Goal: Information Seeking & Learning: Learn about a topic

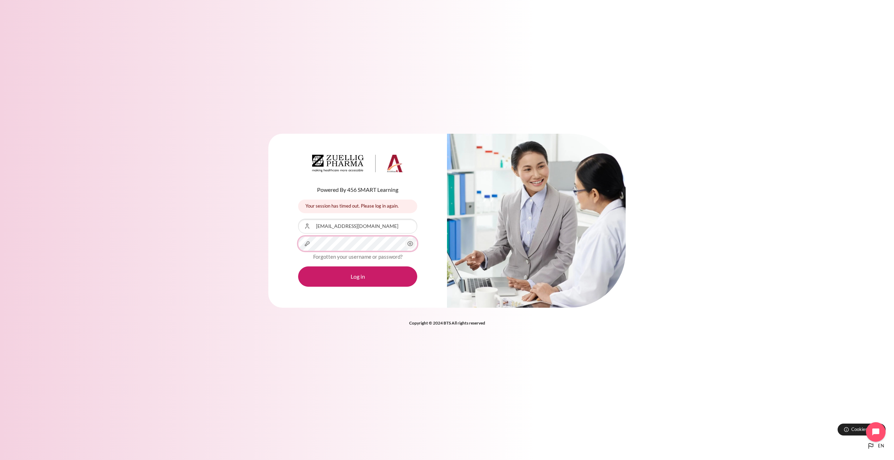
click at [298, 166] on button "Log in" at bounding box center [357, 277] width 119 height 20
click at [366, 166] on button "Log in" at bounding box center [357, 277] width 119 height 20
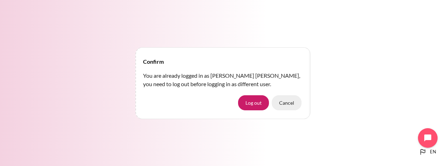
click at [292, 103] on button "Cancel" at bounding box center [286, 102] width 30 height 15
click at [283, 102] on button "Cancel" at bounding box center [286, 102] width 30 height 15
click at [285, 101] on button "Cancel" at bounding box center [286, 102] width 30 height 15
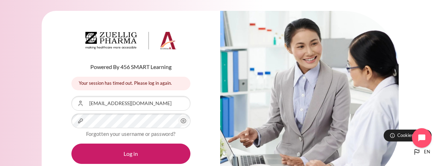
scroll to position [48, 0]
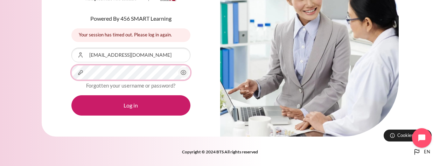
click at [71, 95] on button "Log in" at bounding box center [130, 105] width 119 height 20
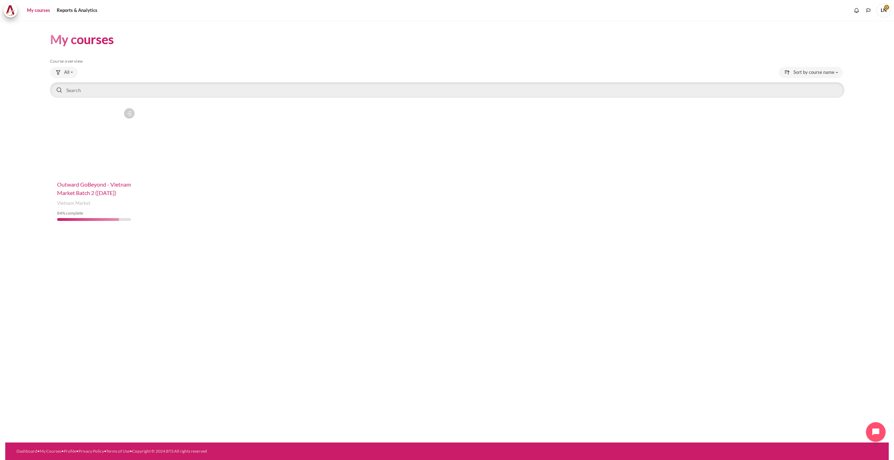
click at [94, 166] on span "Outward GoBeyond - Vietnam Market Batch 2 (Jul 2025)" at bounding box center [94, 188] width 74 height 15
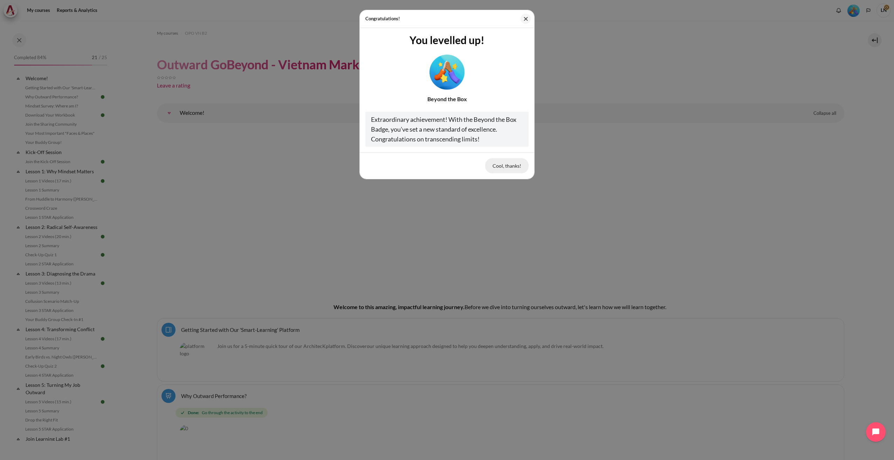
click at [509, 165] on button "Cool, thanks!" at bounding box center [506, 165] width 43 height 15
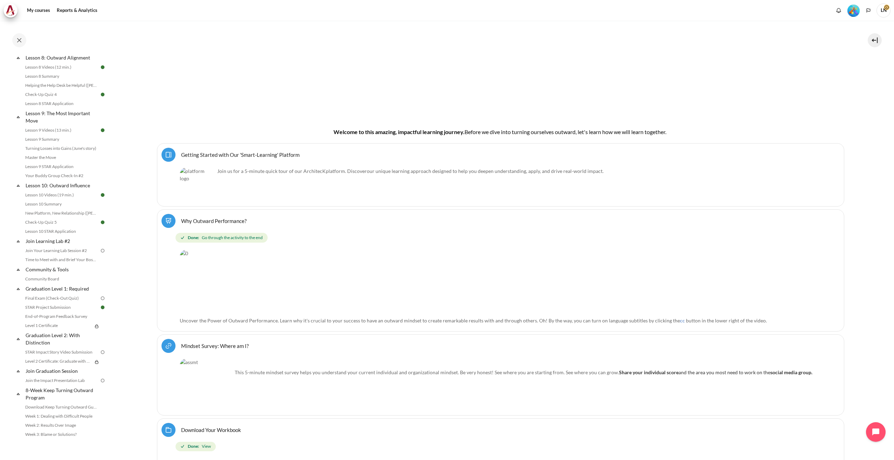
scroll to position [503, 0]
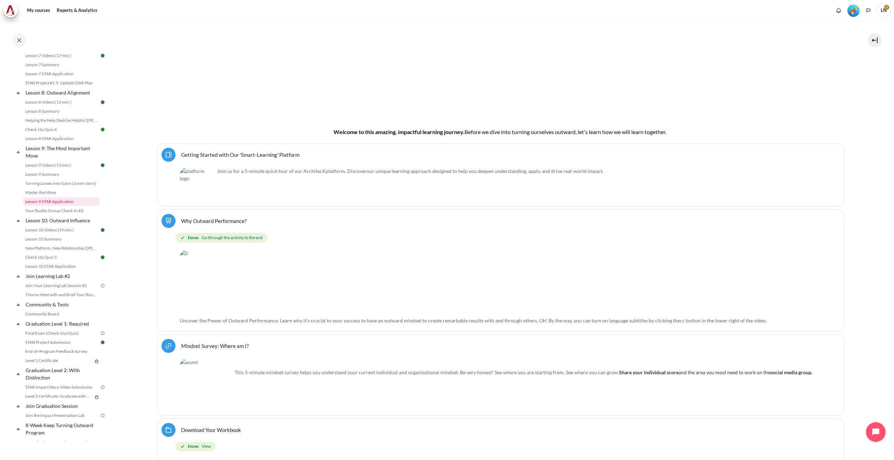
click at [51, 206] on link "Lesson 9 STAR Application" at bounding box center [61, 202] width 76 height 8
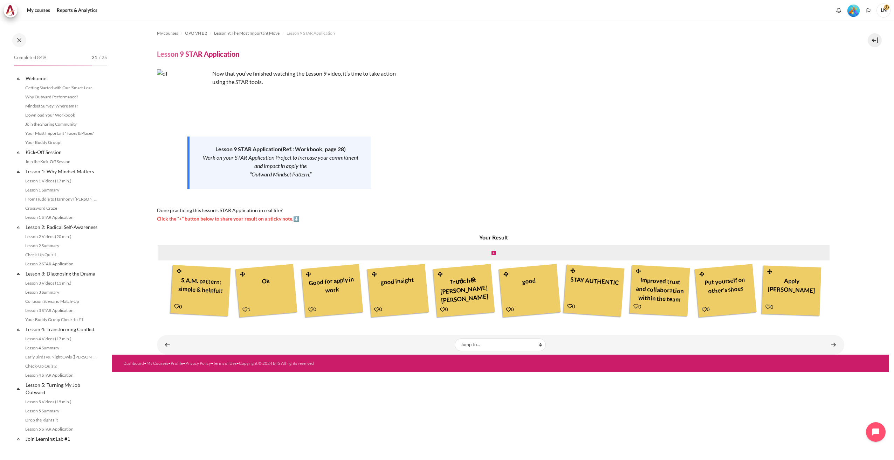
scroll to position [465, 0]
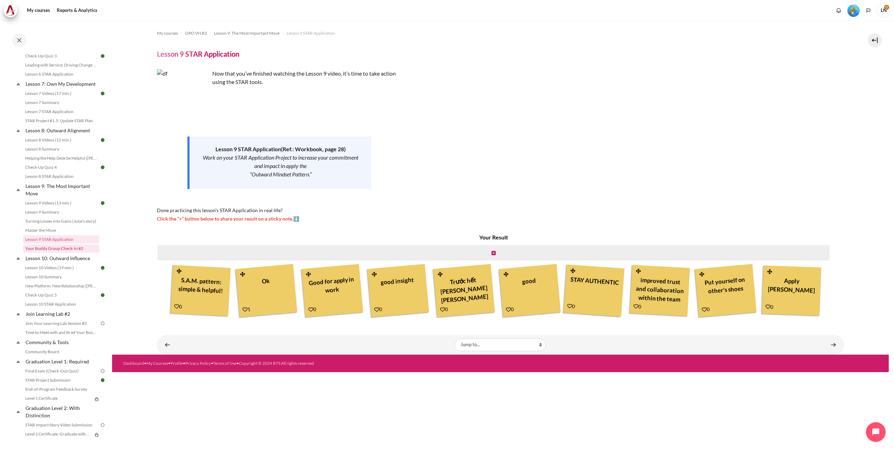
click at [55, 253] on link "Your Buddy Group Check-In #2" at bounding box center [61, 248] width 76 height 8
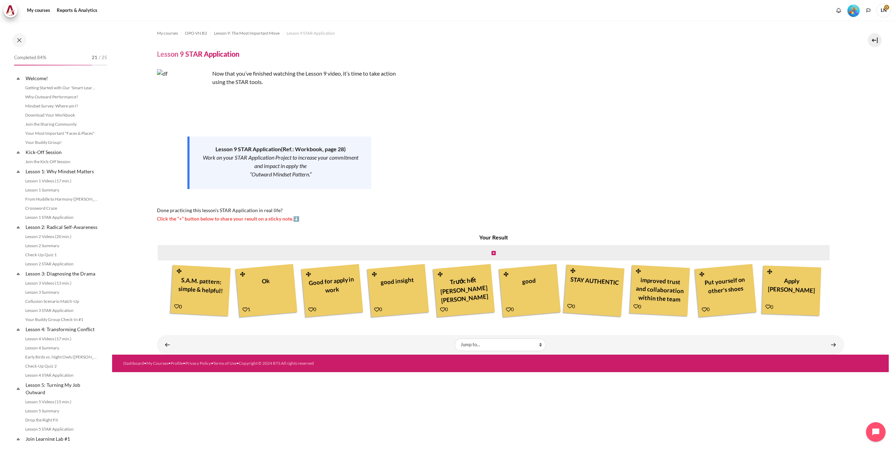
scroll to position [465, 0]
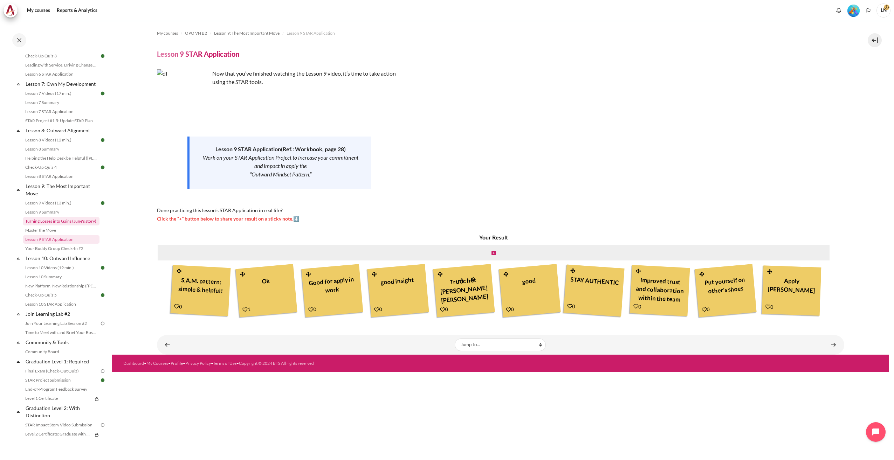
click at [69, 226] on link "Turning Losses into Gains (June's story)" at bounding box center [61, 221] width 76 height 8
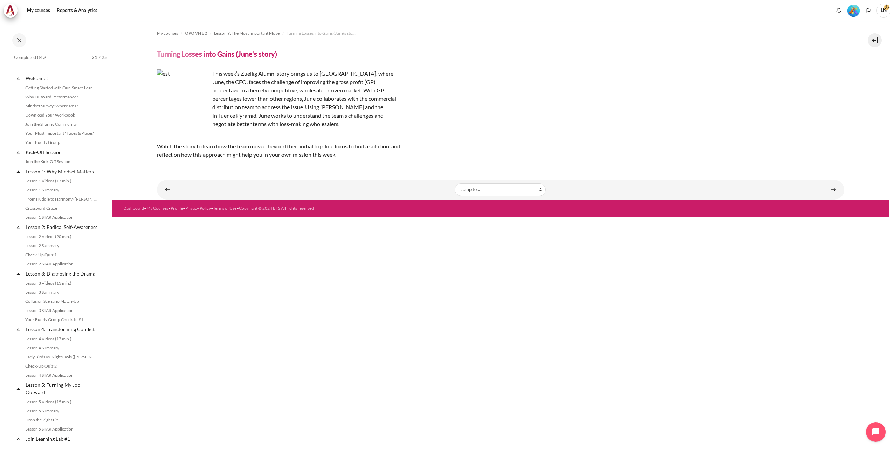
scroll to position [447, 0]
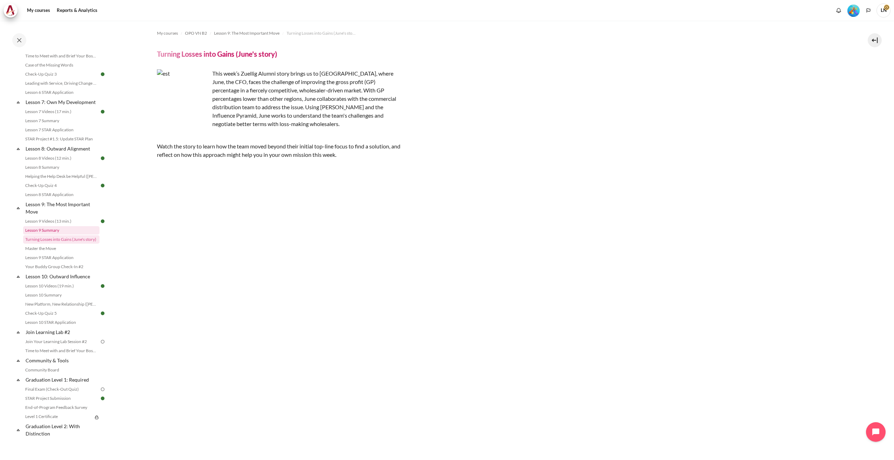
click at [56, 235] on link "Lesson 9 Summary" at bounding box center [61, 230] width 76 height 8
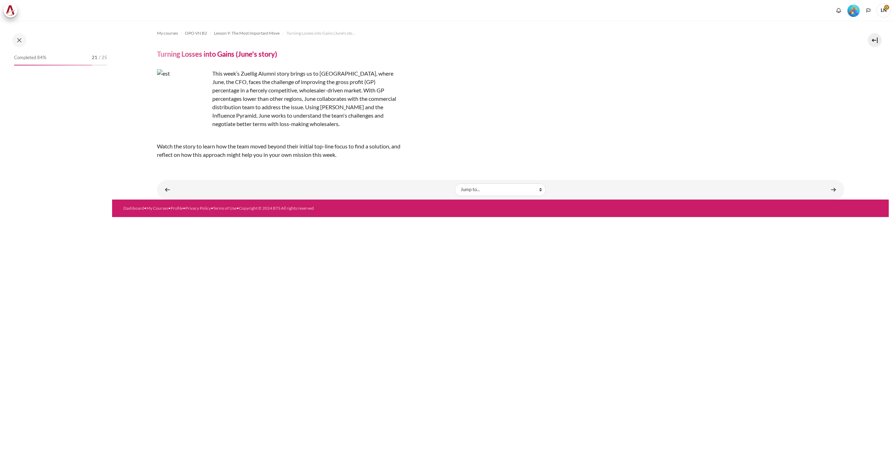
scroll to position [447, 0]
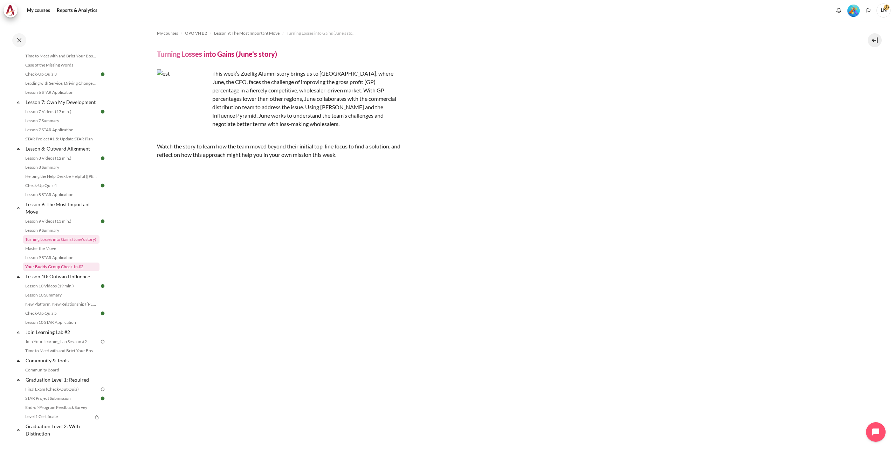
click at [63, 271] on link "Your Buddy Group Check-In #2" at bounding box center [61, 267] width 76 height 8
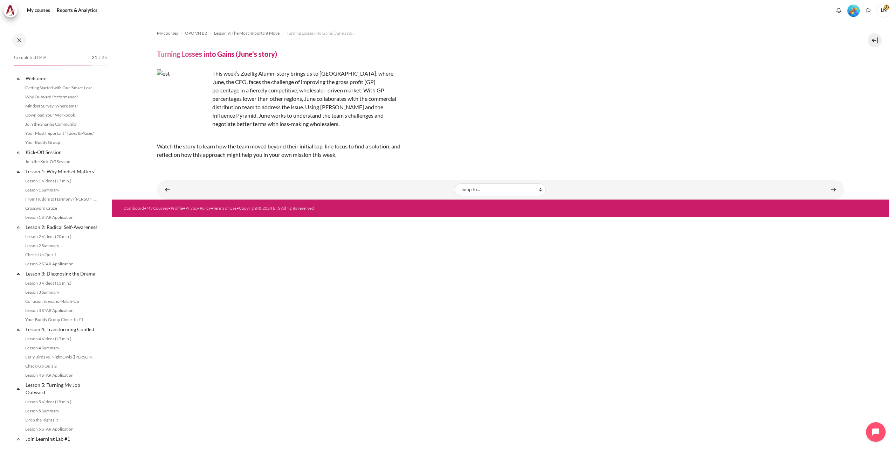
scroll to position [447, 0]
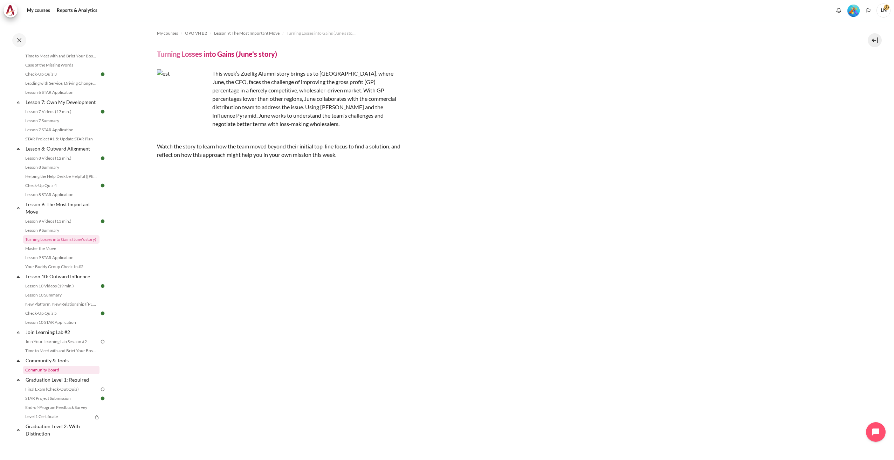
click at [51, 374] on link "Community Board" at bounding box center [61, 370] width 76 height 8
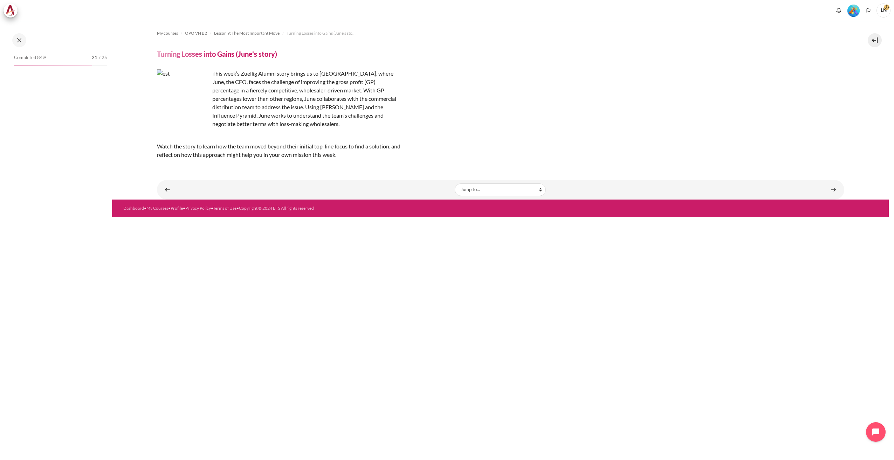
scroll to position [447, 0]
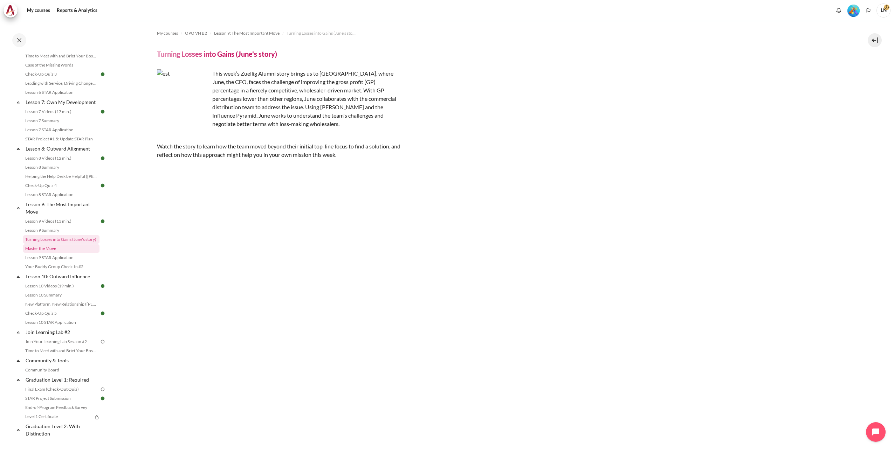
click at [64, 253] on link "Master the Move" at bounding box center [61, 248] width 76 height 8
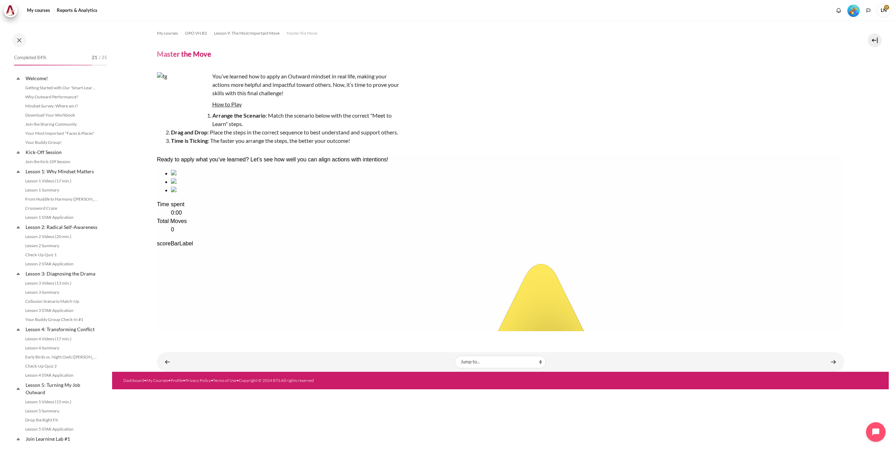
scroll to position [456, 0]
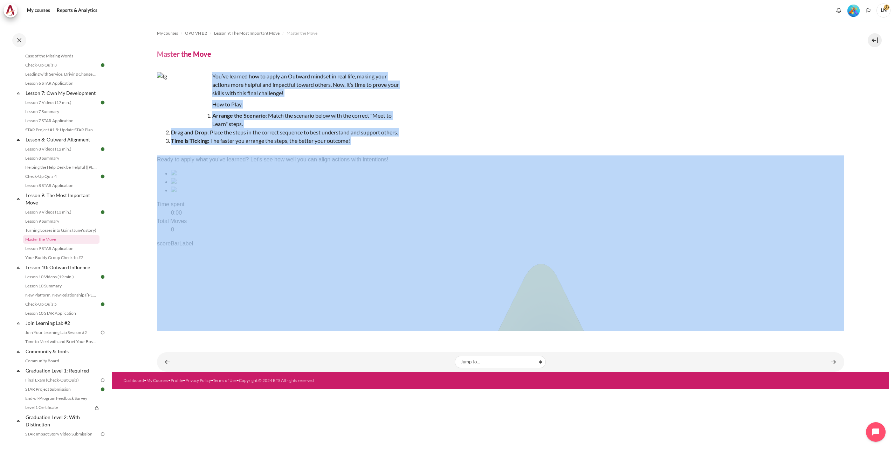
drag, startPoint x: 368, startPoint y: 230, endPoint x: 425, endPoint y: 167, distance: 84.4
copy div "You’ve learned how to apply an Outward mindset in real life, making your action…"
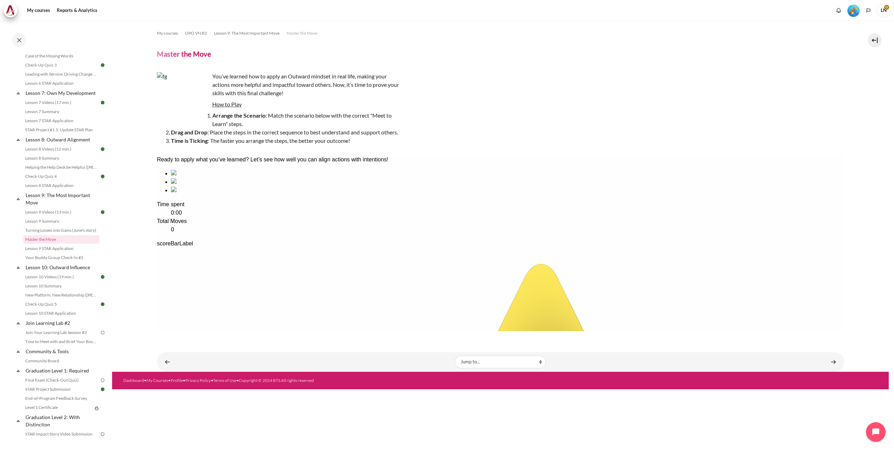
click at [328, 195] on div "sequencing item" at bounding box center [507, 190] width 673 height 8
click at [341, 195] on div "sequencing item" at bounding box center [507, 190] width 673 height 8
click at [332, 195] on div "sequencing item" at bounding box center [507, 190] width 673 height 8
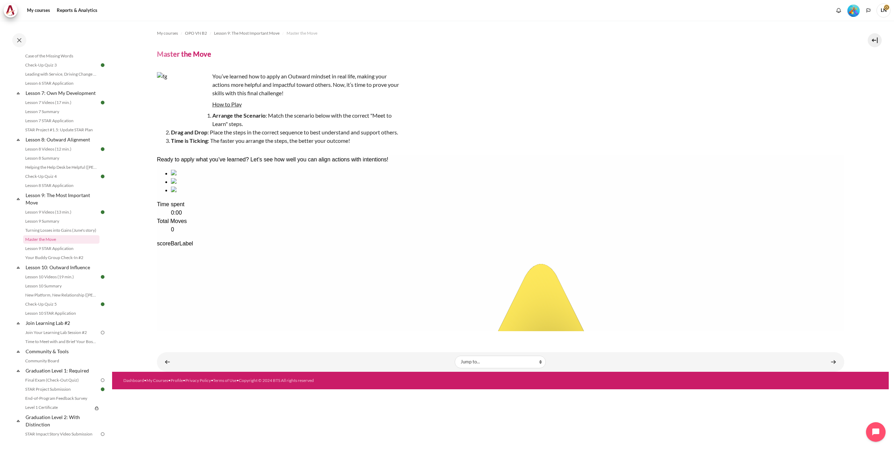
click at [201, 178] on div "sequencing item" at bounding box center [507, 174] width 673 height 8
click at [273, 186] on div "sequencing item" at bounding box center [507, 182] width 673 height 8
click at [164, 164] on div "Ready to apply what you’ve learned? Let’s see how well you can align actions wi…" at bounding box center [500, 160] width 687 height 8
click at [225, 105] on u "How to Play" at bounding box center [226, 104] width 29 height 7
drag, startPoint x: 320, startPoint y: 214, endPoint x: 384, endPoint y: 228, distance: 65.3
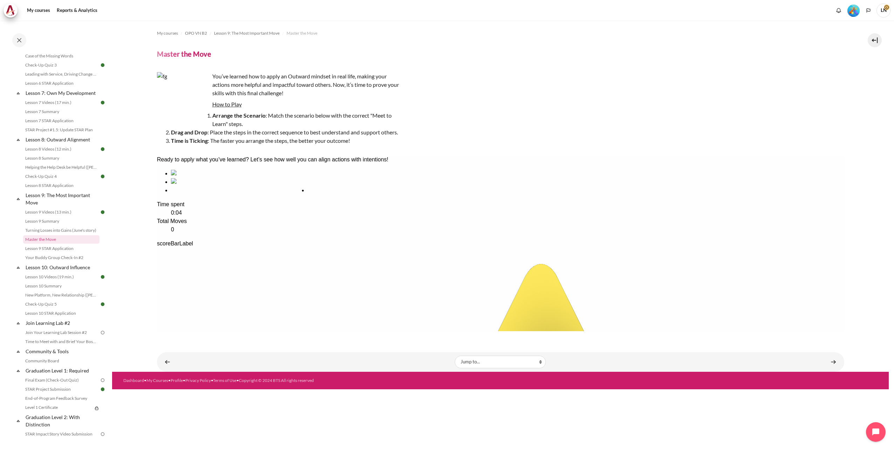
drag, startPoint x: 271, startPoint y: 212, endPoint x: 340, endPoint y: 217, distance: 68.8
drag, startPoint x: 207, startPoint y: 215, endPoint x: 286, endPoint y: 215, distance: 78.5
click at [347, 195] on div "sequencing item" at bounding box center [507, 190] width 673 height 8
click at [345, 195] on div "sequencing item" at bounding box center [507, 190] width 673 height 8
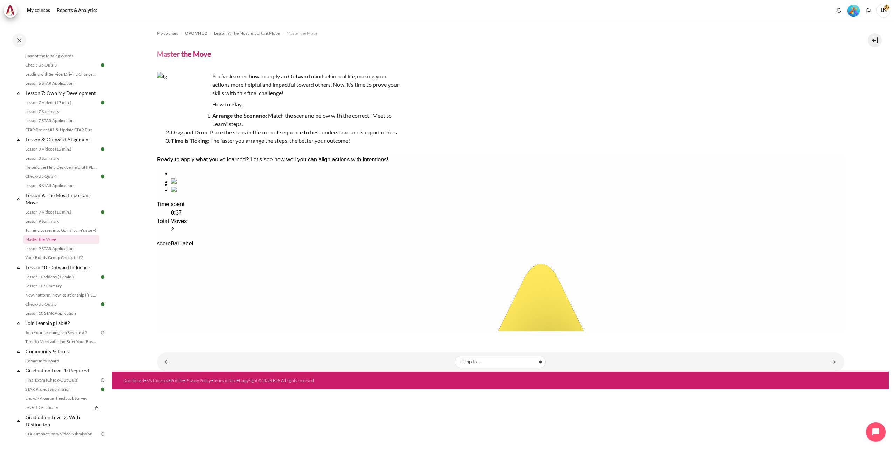
drag, startPoint x: 345, startPoint y: 218, endPoint x: 209, endPoint y: 218, distance: 135.9
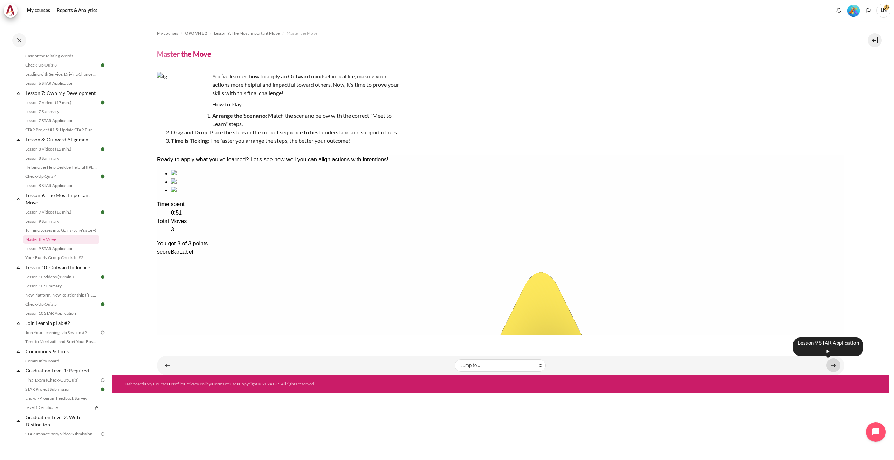
click at [830, 364] on link "Content" at bounding box center [833, 366] width 14 height 14
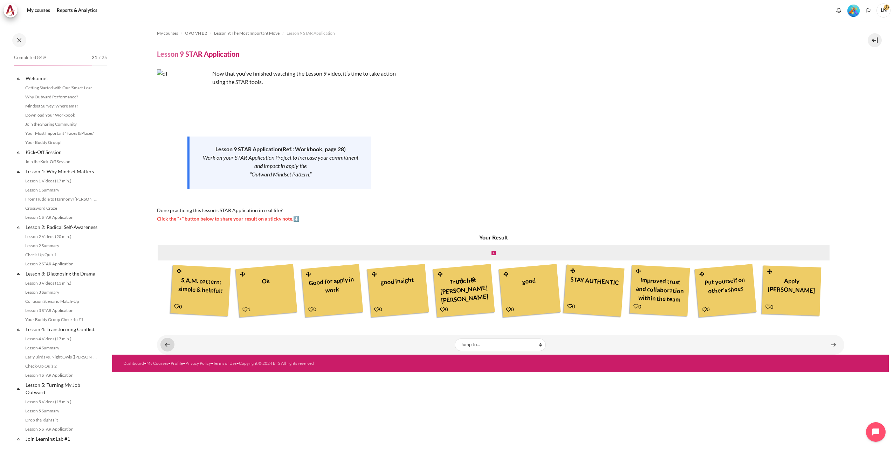
scroll to position [465, 0]
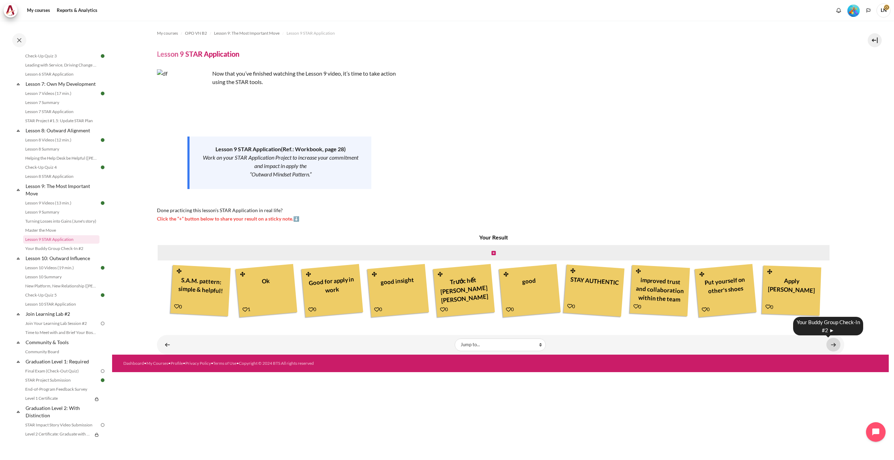
drag, startPoint x: 831, startPoint y: 344, endPoint x: 542, endPoint y: 301, distance: 292.5
click at [830, 344] on link "Content" at bounding box center [833, 345] width 14 height 14
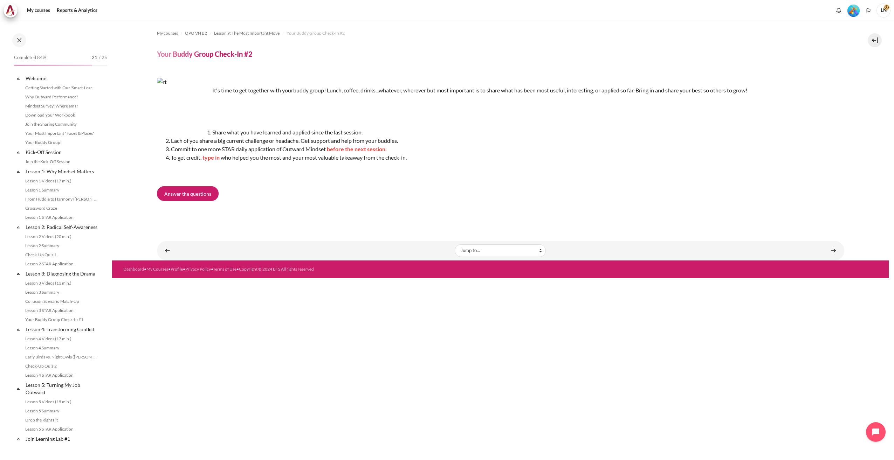
scroll to position [474, 0]
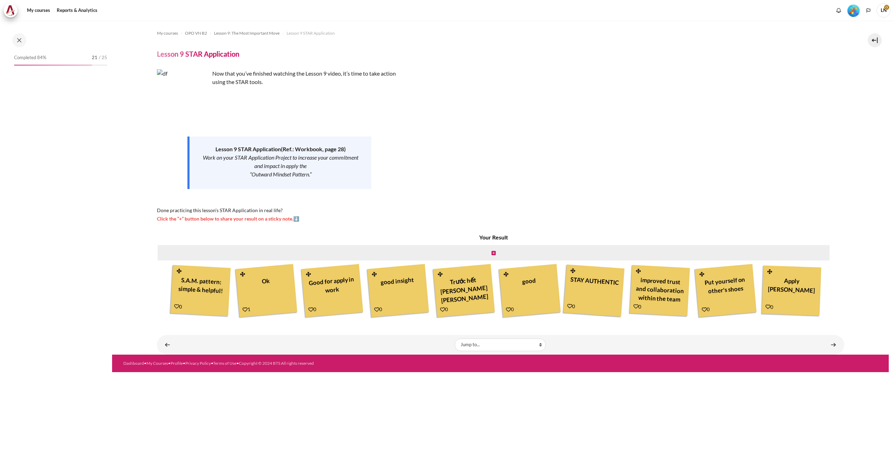
scroll to position [465, 0]
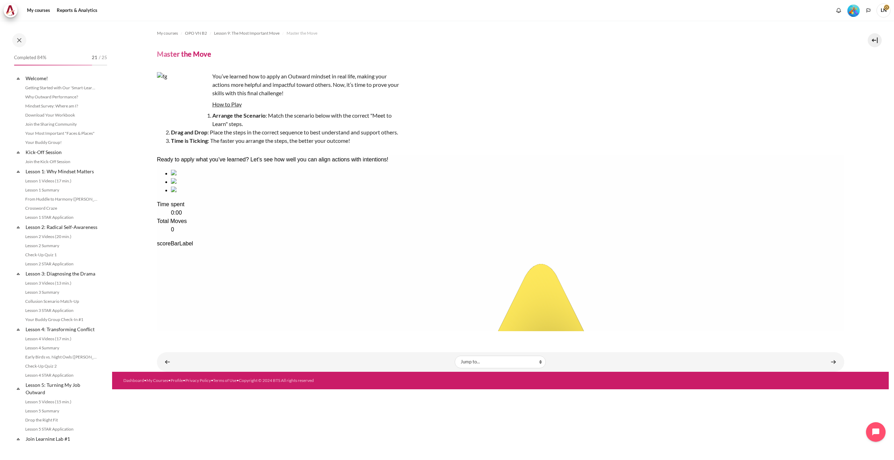
scroll to position [456, 0]
